Goal: Communication & Community: Participate in discussion

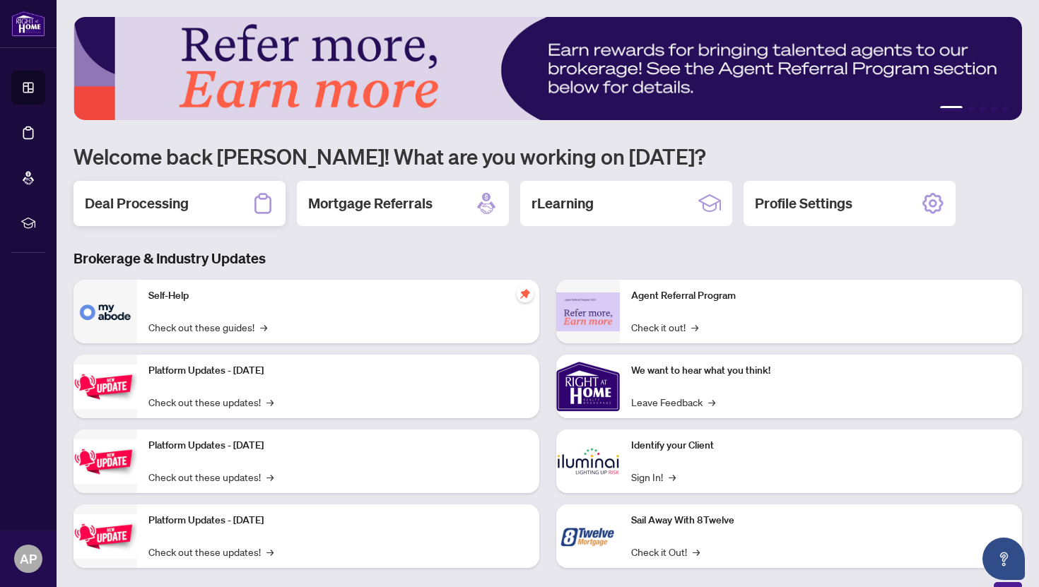
click at [197, 204] on div "Deal Processing" at bounding box center [179, 203] width 212 height 45
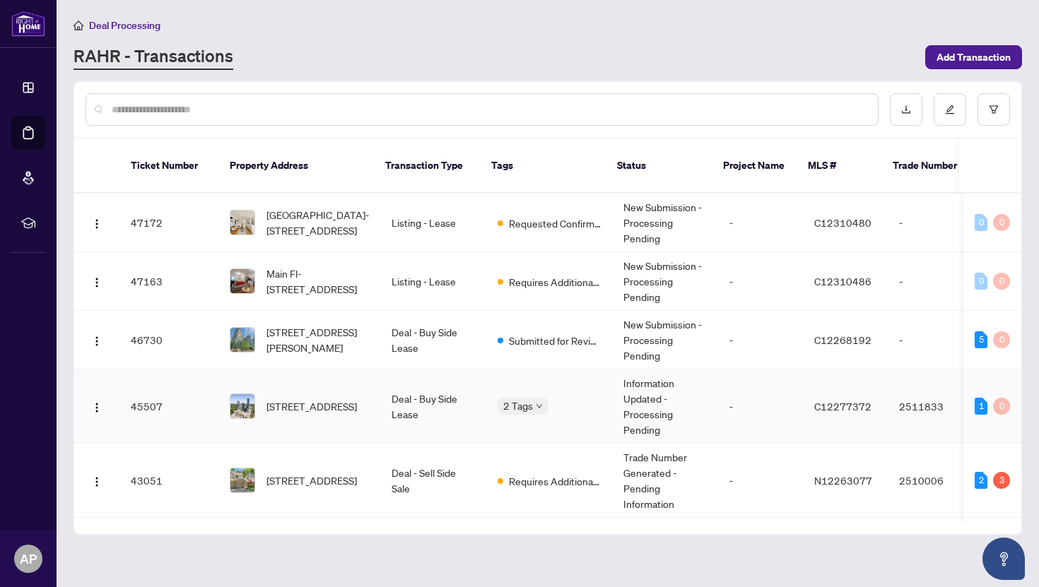
click at [394, 397] on td "Deal - Buy Side Lease" at bounding box center [433, 407] width 106 height 74
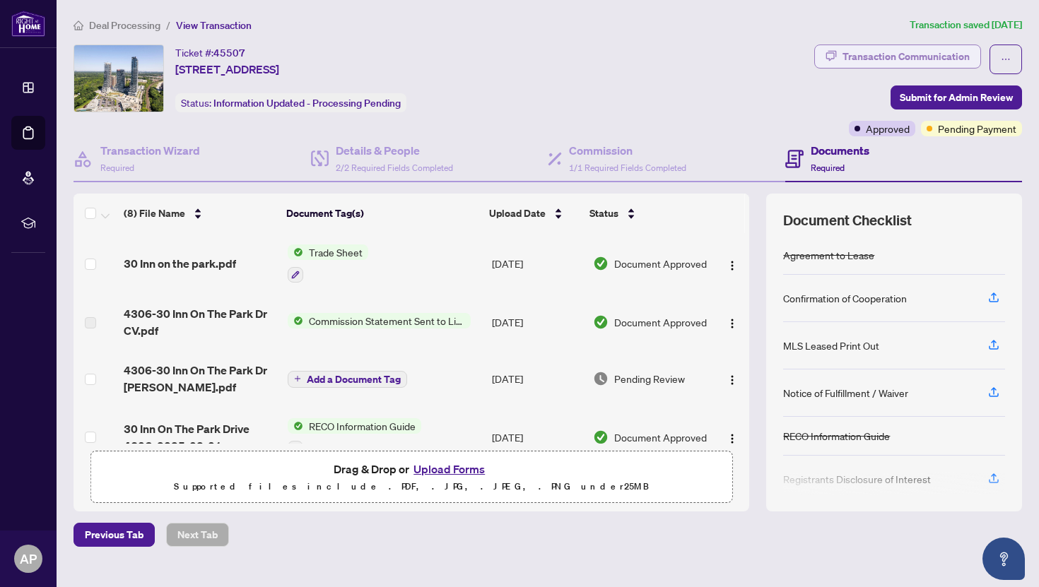
click at [914, 54] on div "Transaction Communication" at bounding box center [905, 56] width 127 height 23
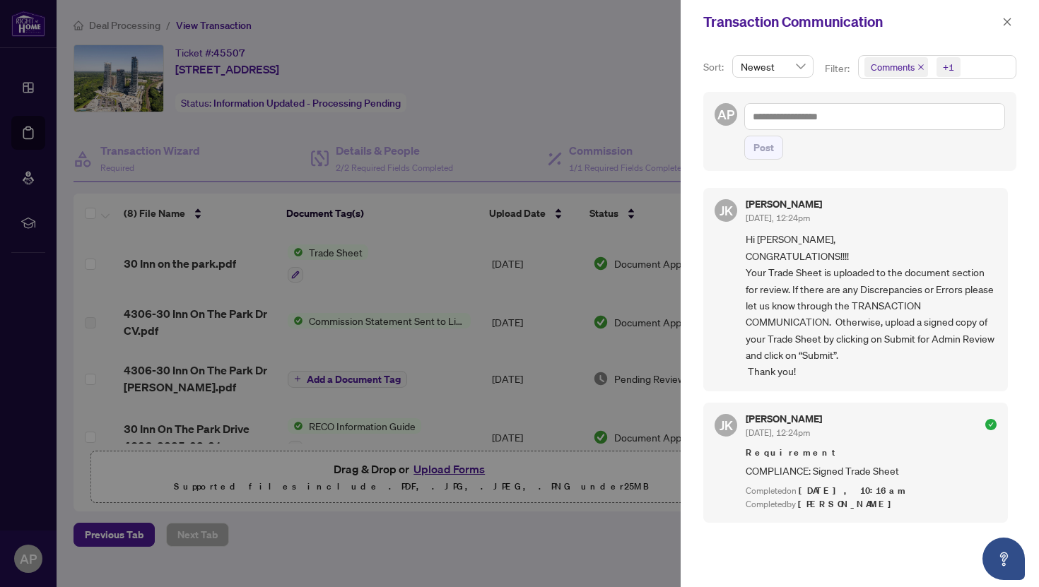
click at [991, 59] on span "Comments +1" at bounding box center [937, 67] width 157 height 23
click at [563, 576] on div at bounding box center [519, 293] width 1039 height 587
click at [994, 25] on div "Transaction Communication" at bounding box center [850, 21] width 295 height 21
click at [1007, 27] on span "button" at bounding box center [1007, 22] width 10 height 23
